Goal: Transaction & Acquisition: Purchase product/service

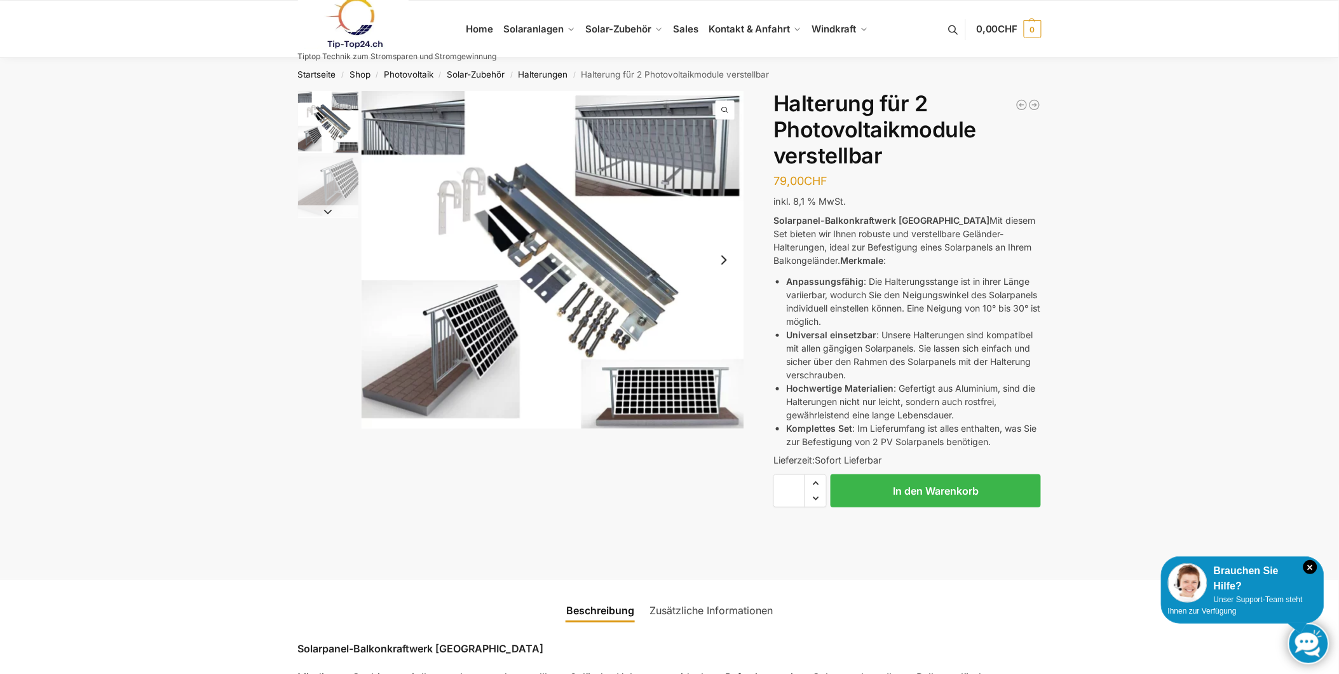
click at [406, 135] on img "1 / 2" at bounding box center [553, 260] width 383 height 338
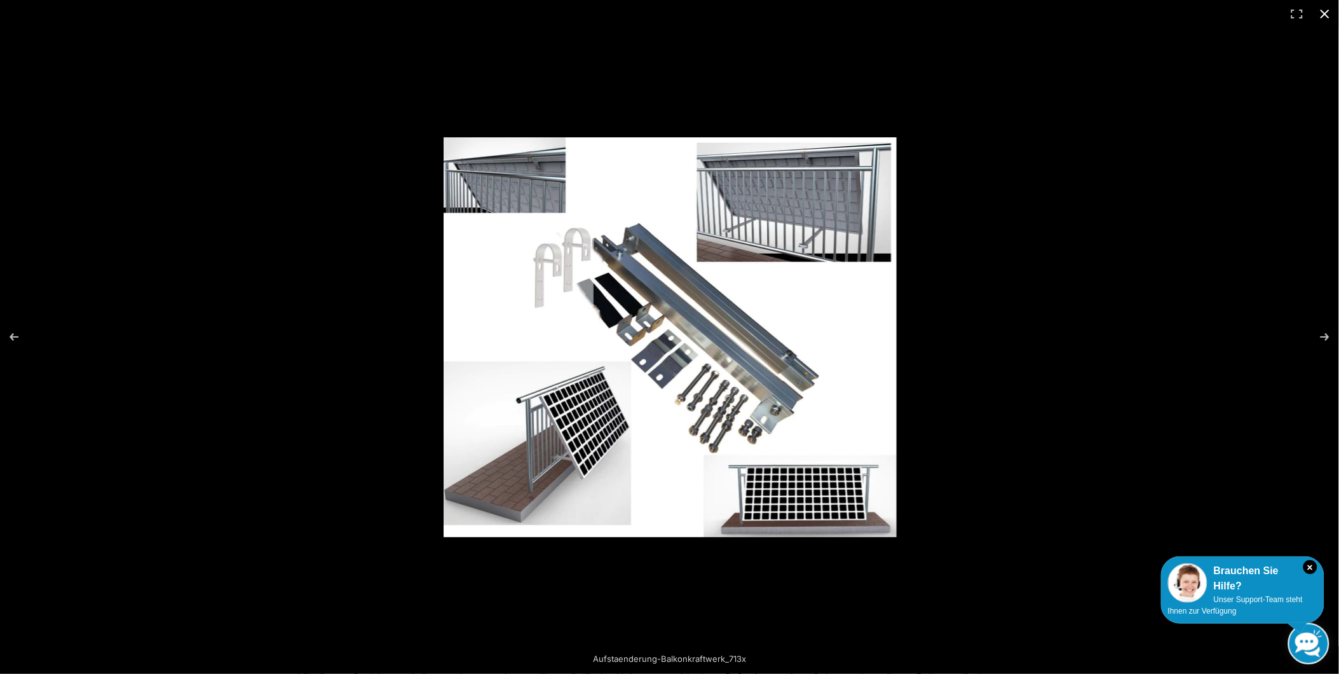
click at [297, 163] on div at bounding box center [669, 337] width 1339 height 674
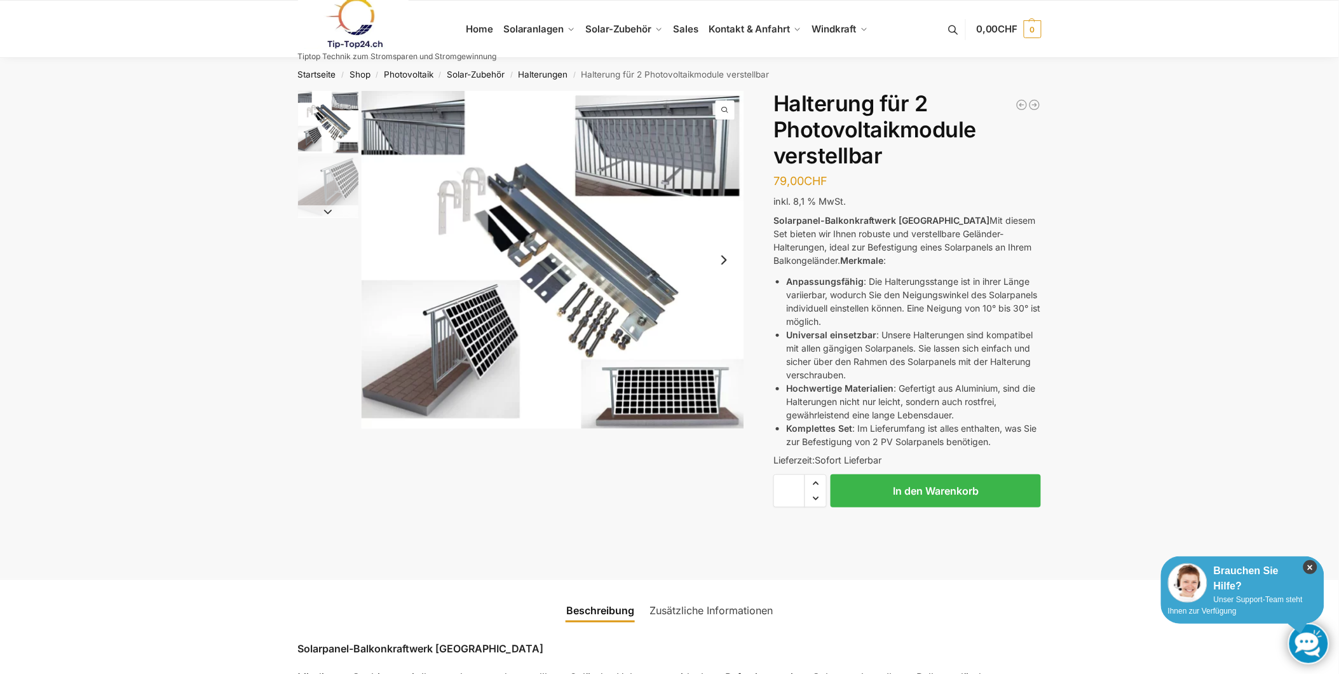
click at [1311, 567] on icon "×" at bounding box center [1311, 567] width 14 height 14
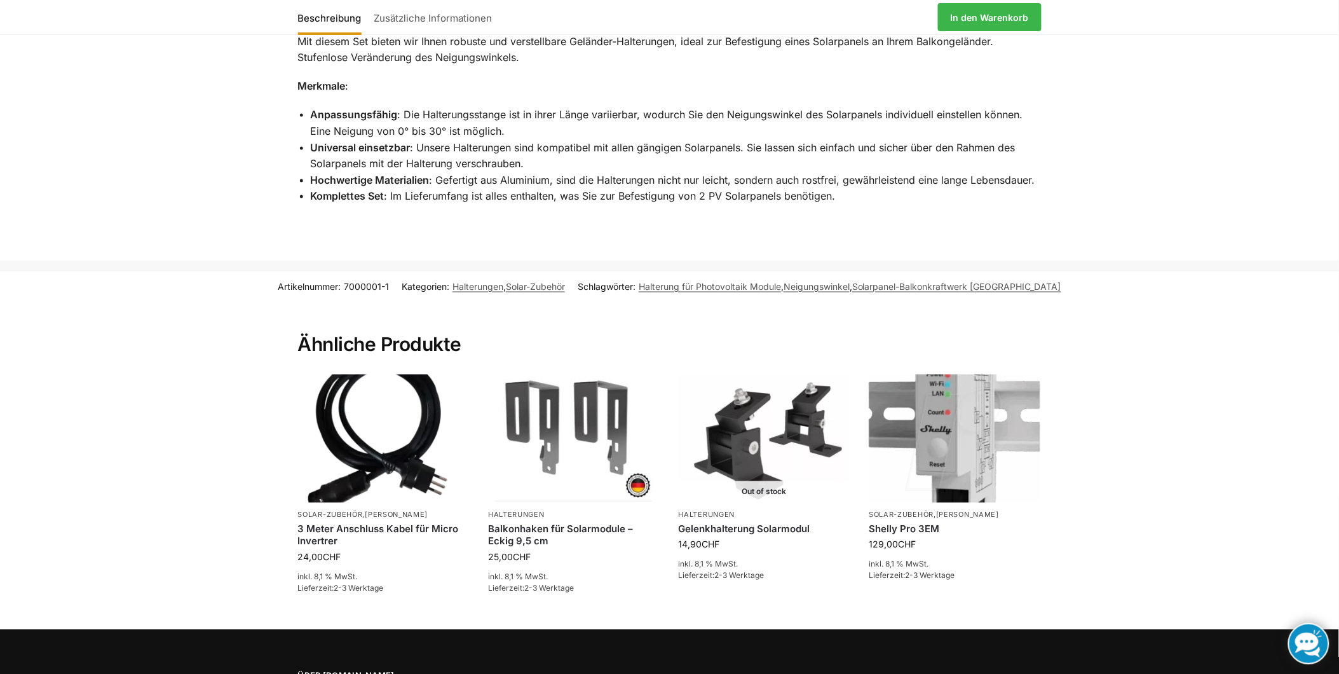
scroll to position [706, 0]
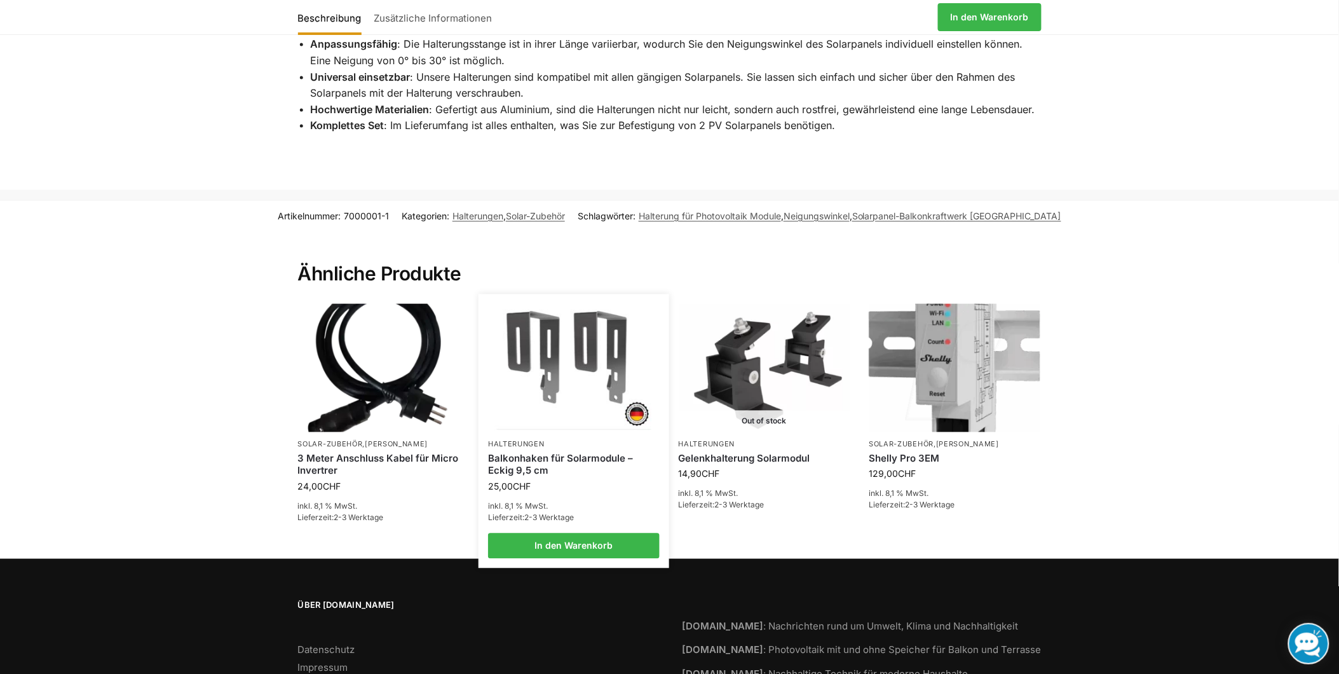
click at [567, 371] on img at bounding box center [574, 368] width 168 height 127
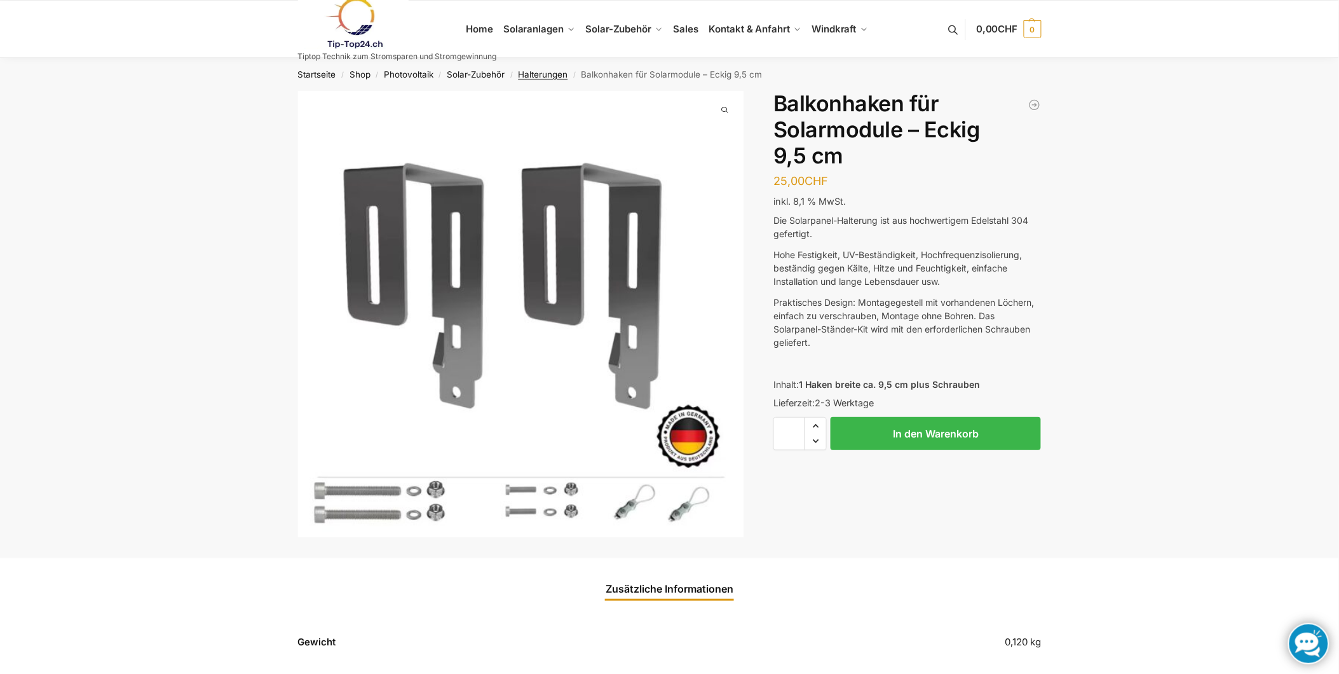
click at [545, 74] on link "Halterungen" at bounding box center [544, 74] width 50 height 10
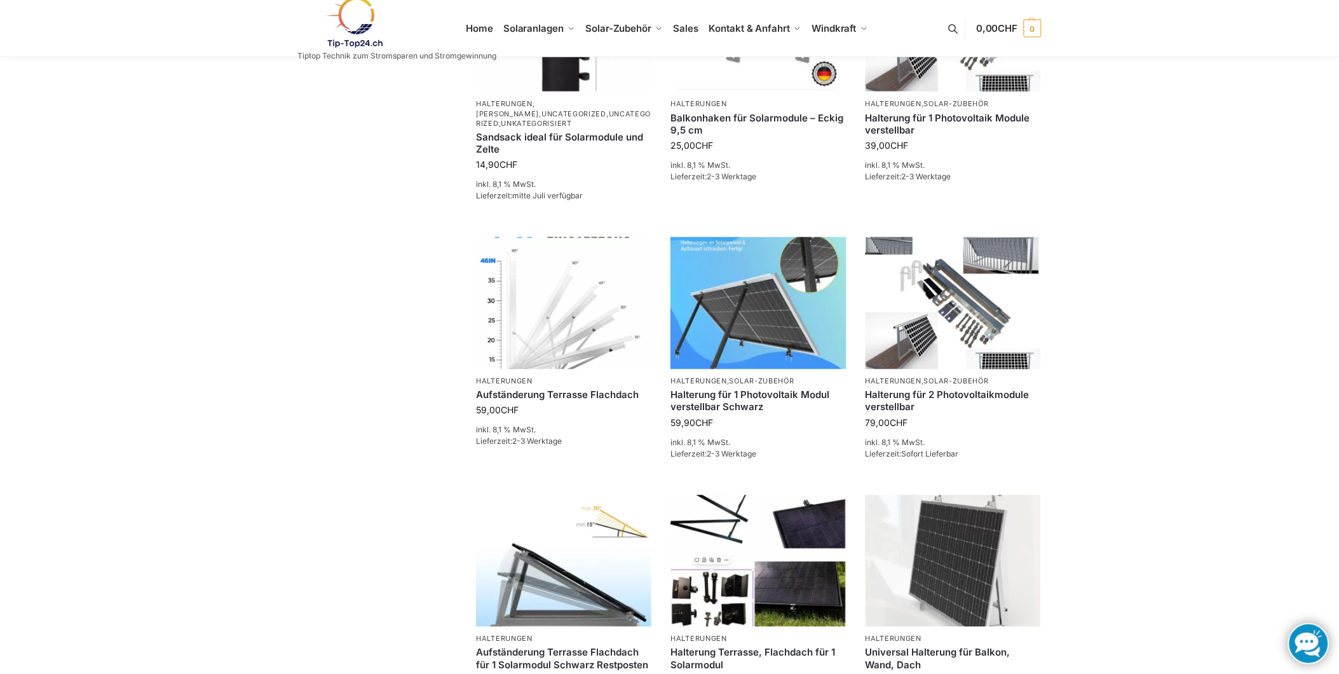
scroll to position [847, 0]
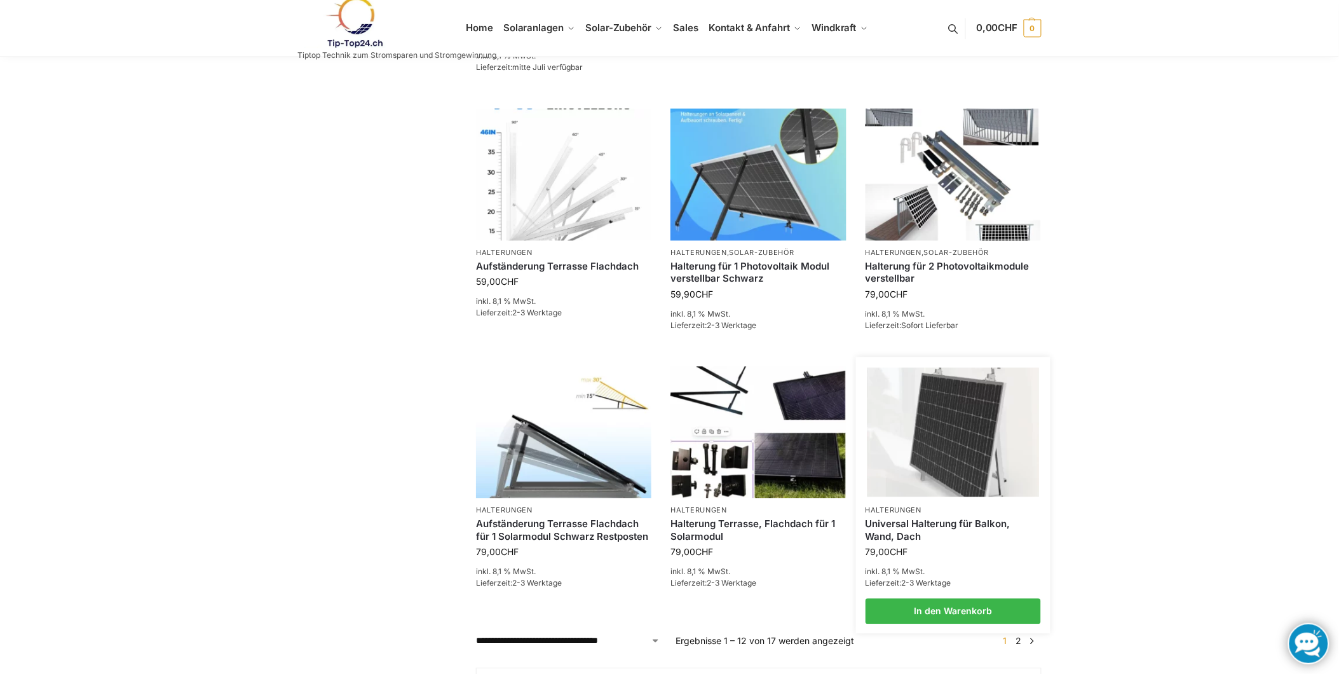
click at [963, 395] on img at bounding box center [953, 432] width 172 height 129
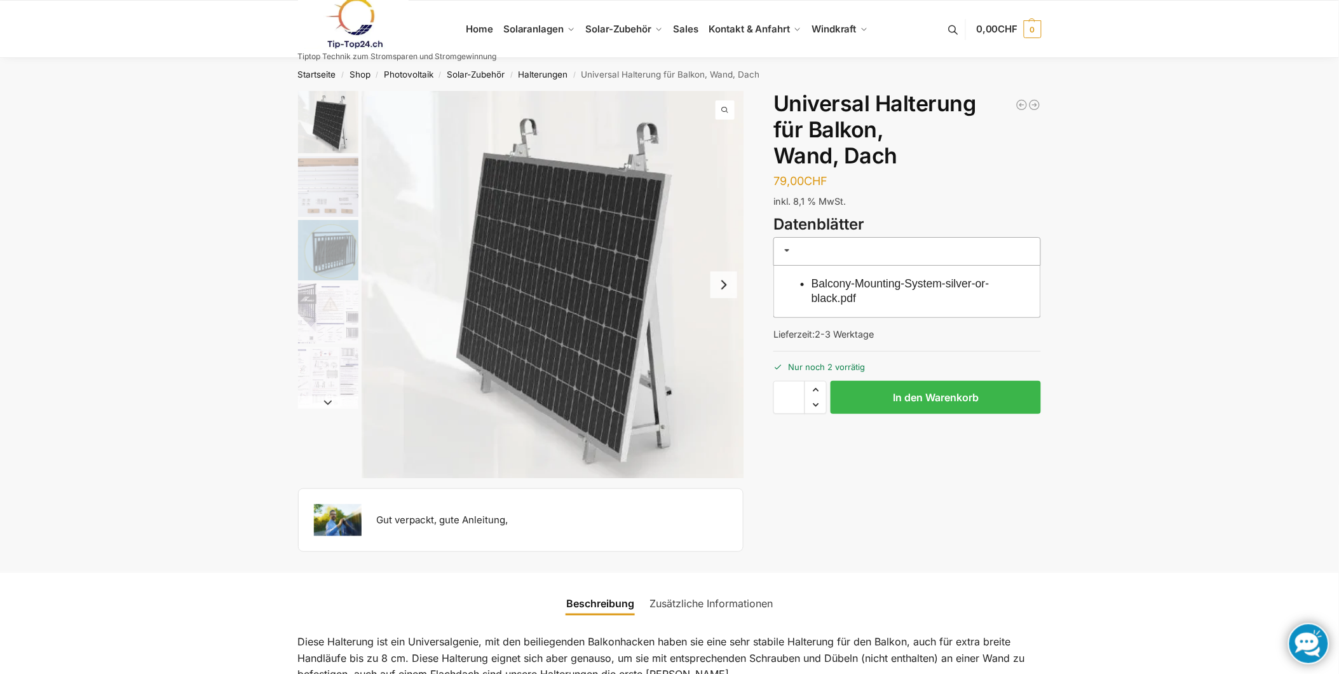
click at [340, 256] on img "3 / 5" at bounding box center [328, 250] width 60 height 60
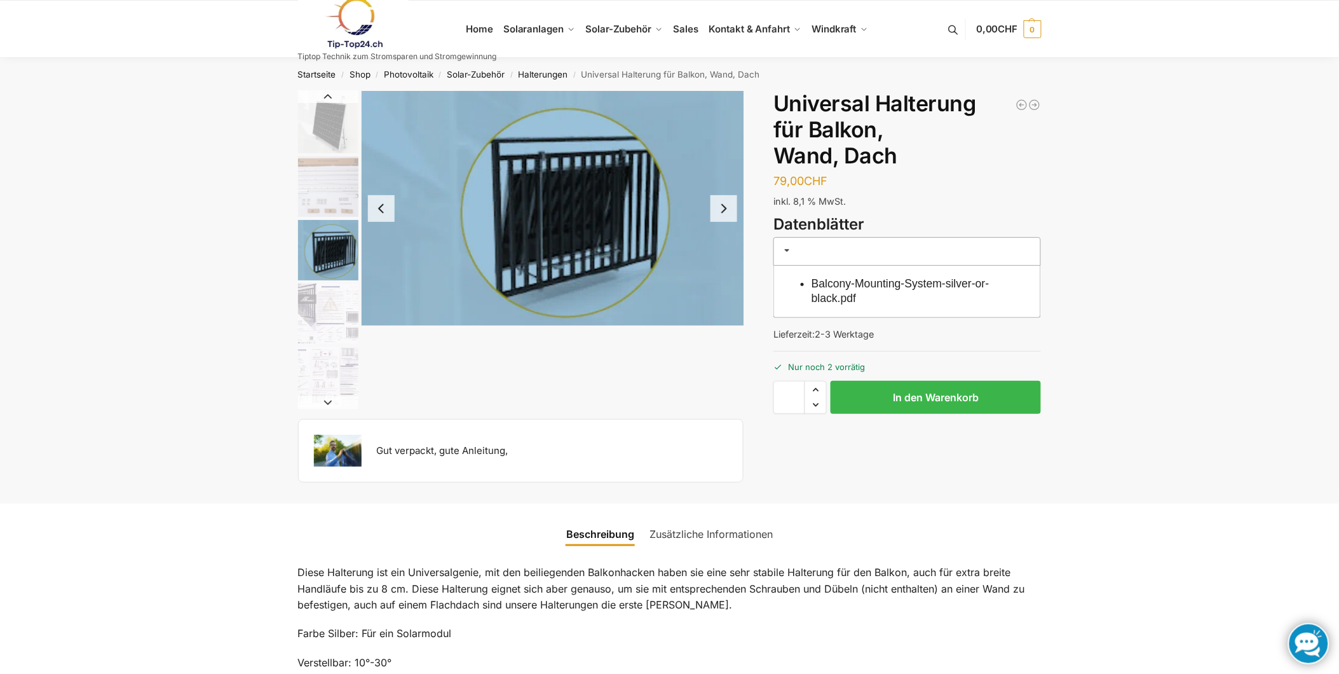
click at [321, 123] on img "1 / 5" at bounding box center [328, 122] width 60 height 62
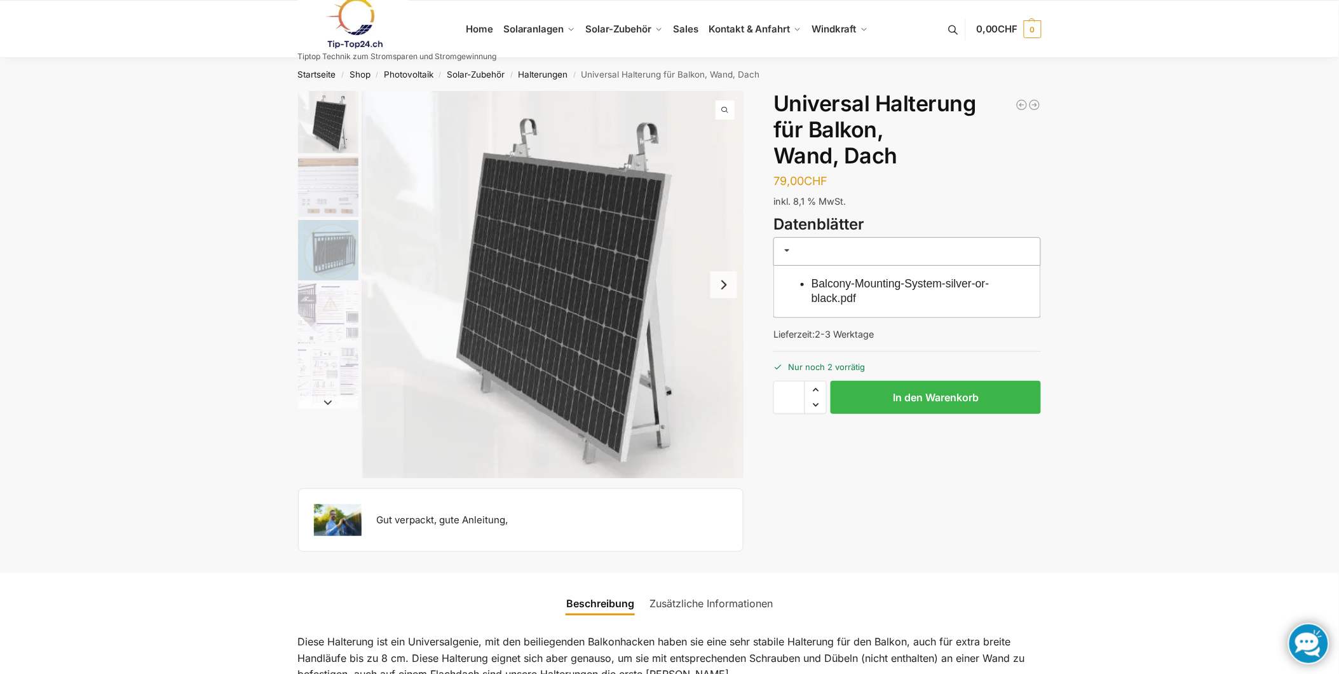
click at [335, 325] on img "4 / 5" at bounding box center [328, 314] width 60 height 60
